Goal: Check status

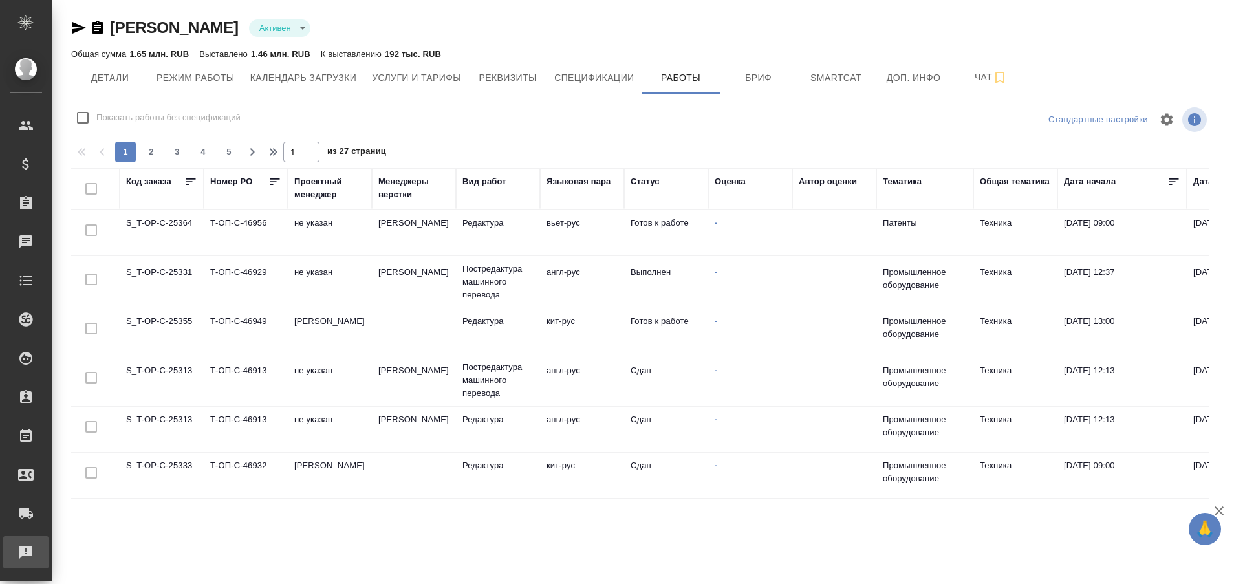
click at [26, 543] on div "Рекламации" at bounding box center [10, 552] width 32 height 19
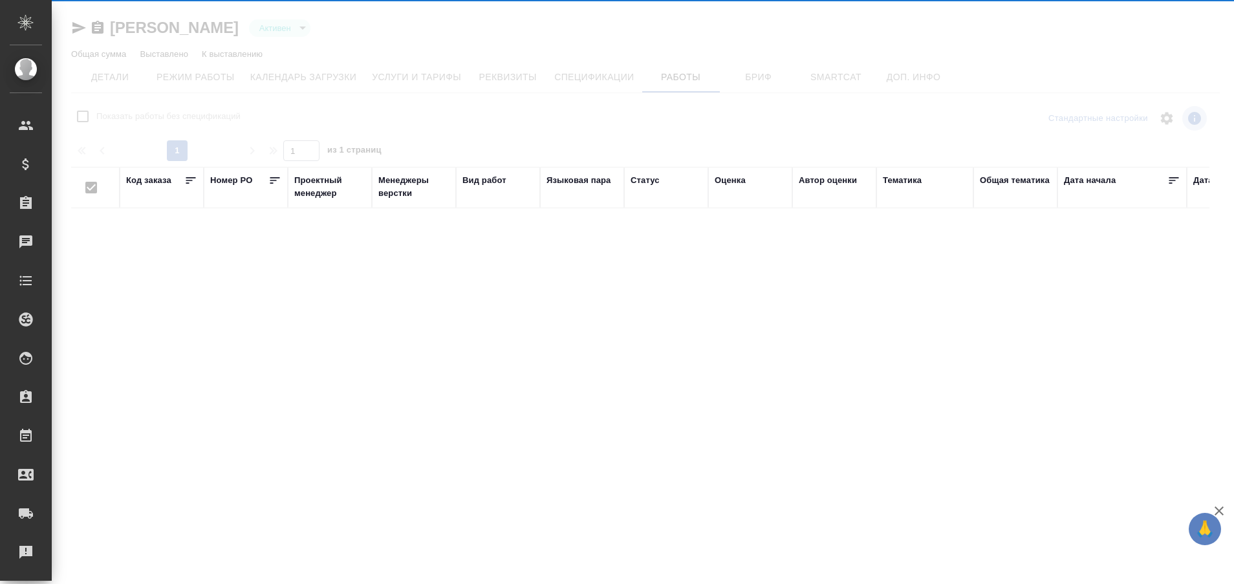
type input "active"
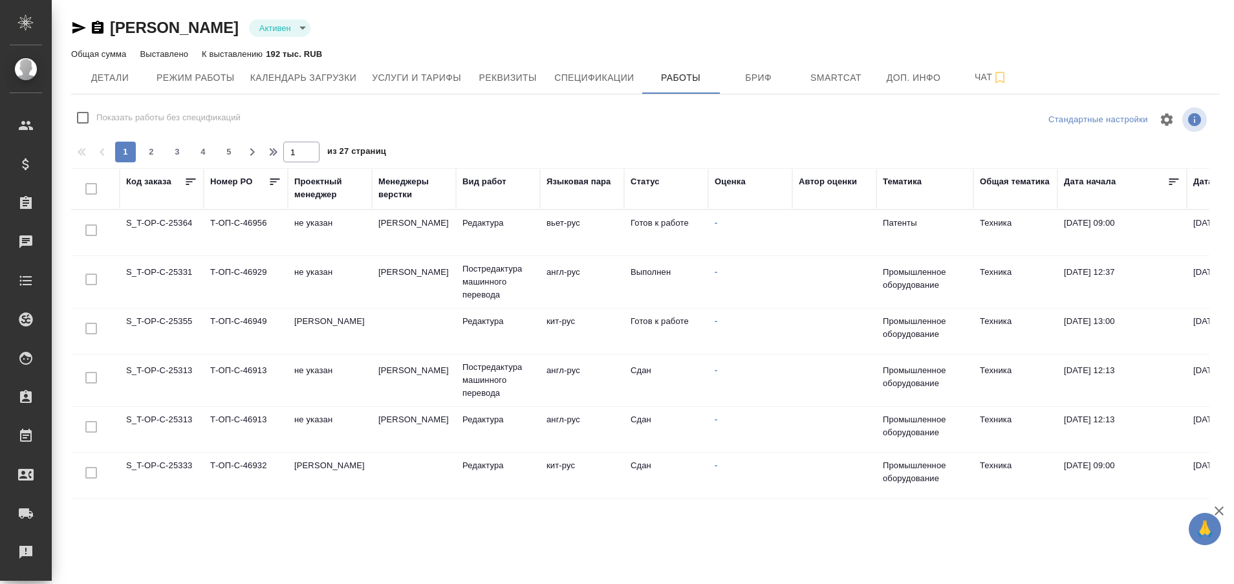
checkbox input "false"
